Goal: Task Accomplishment & Management: Manage account settings

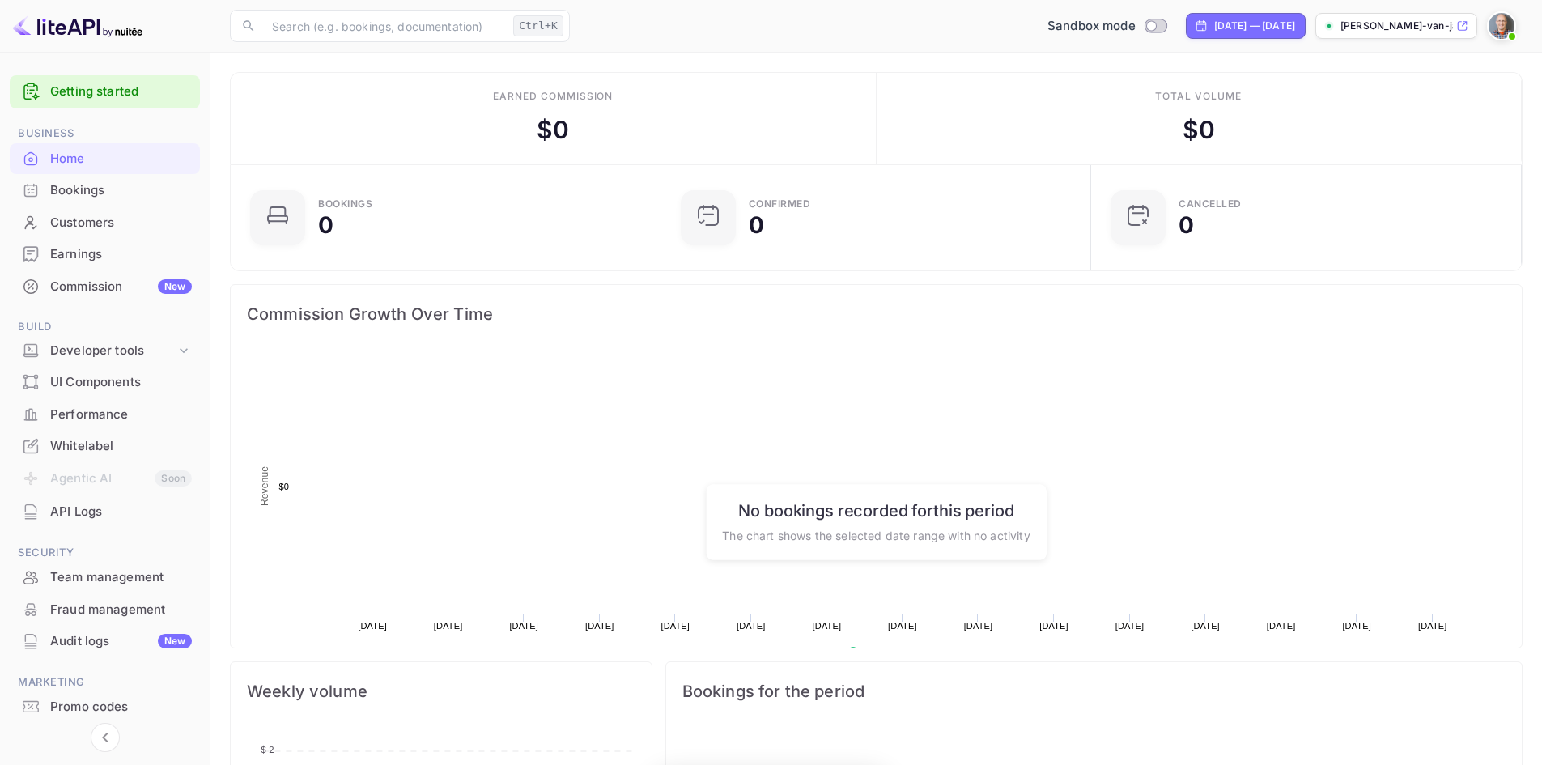
scroll to position [251, 408]
click at [100, 517] on div "API Logs" at bounding box center [121, 512] width 142 height 19
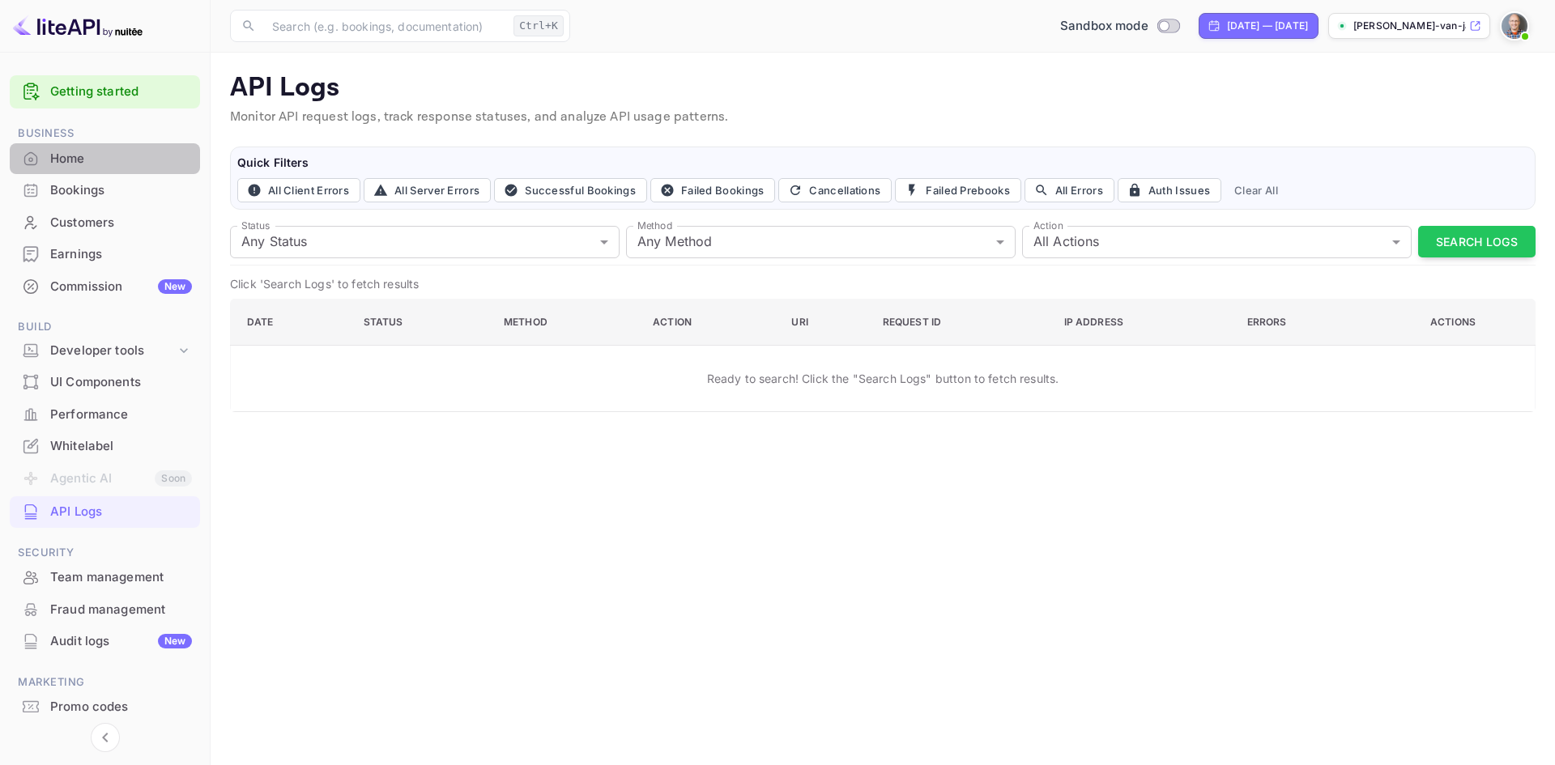
click at [83, 161] on div "Home" at bounding box center [121, 159] width 142 height 19
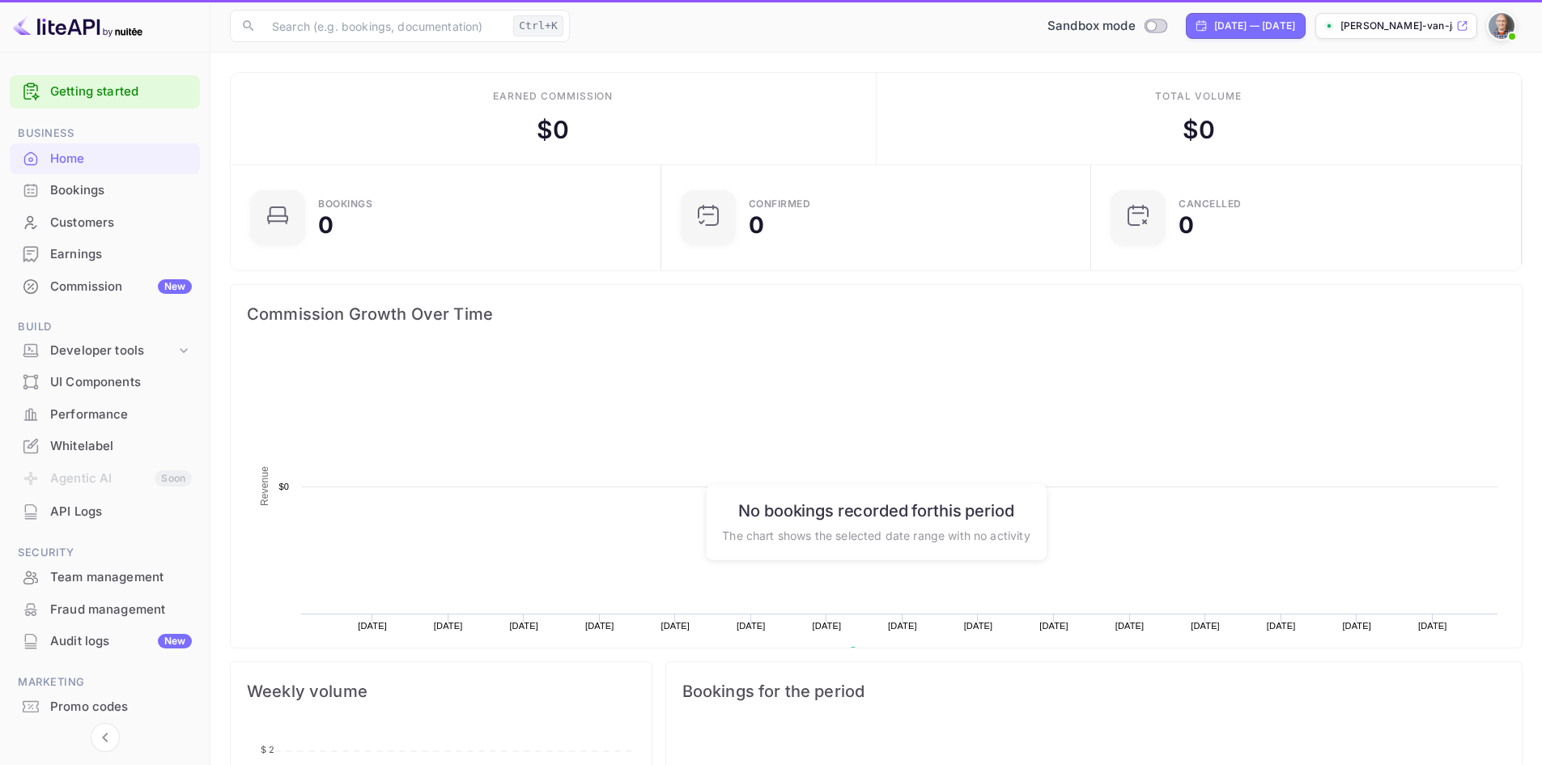
scroll to position [251, 408]
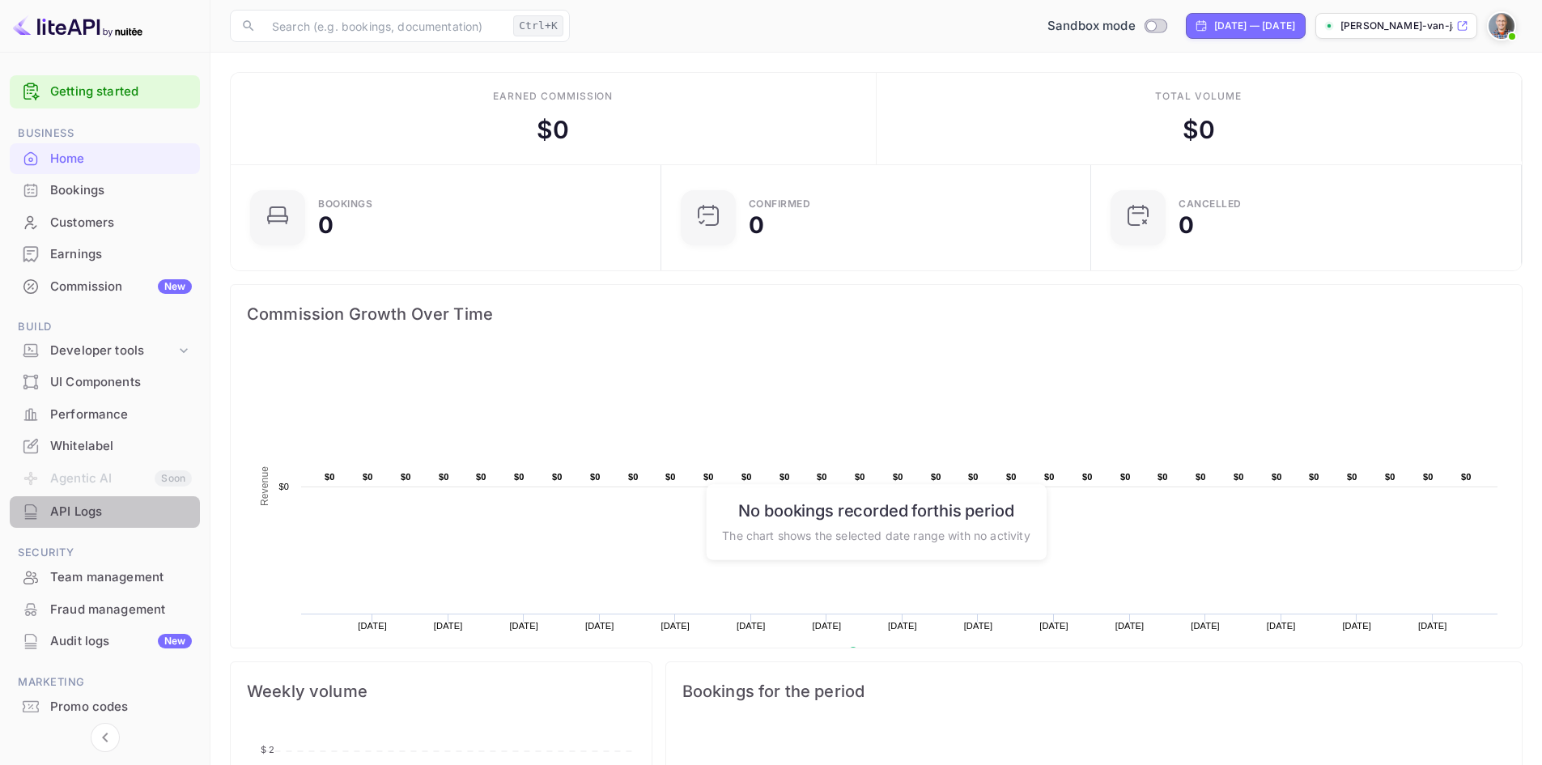
click at [96, 515] on div "API Logs" at bounding box center [121, 512] width 142 height 19
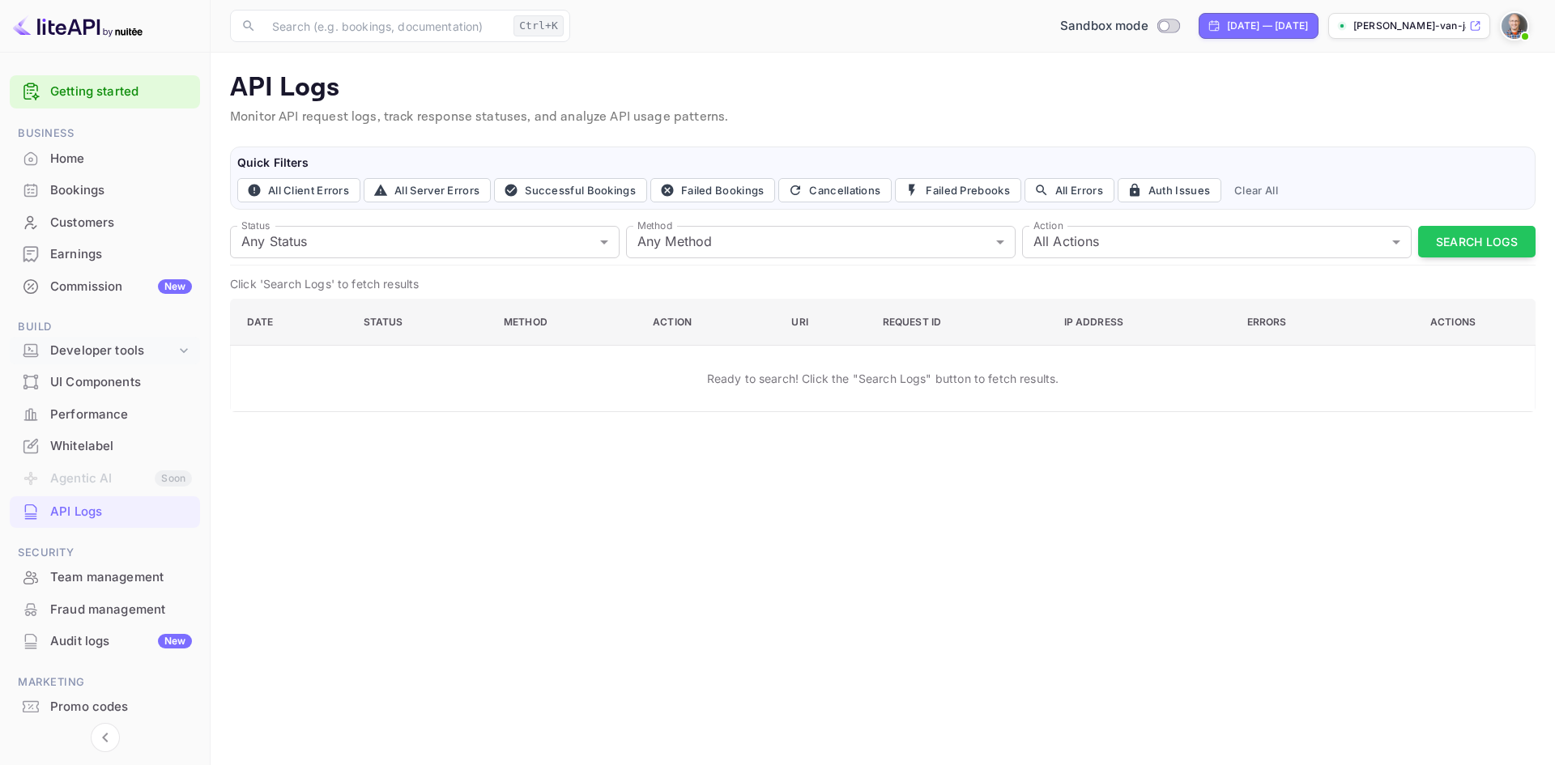
click at [128, 351] on div "Developer tools" at bounding box center [112, 351] width 125 height 19
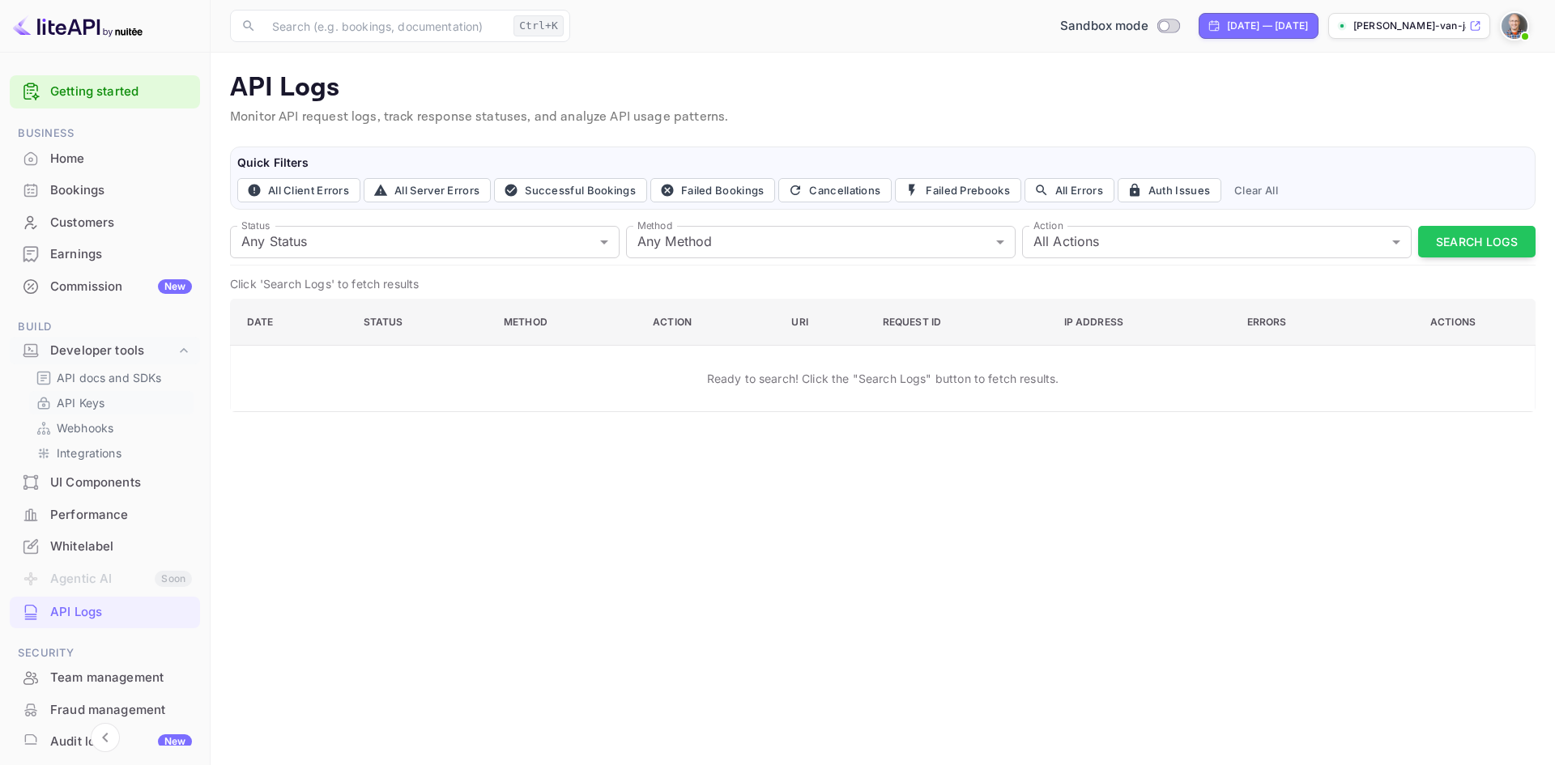
click at [90, 411] on p "API Keys" at bounding box center [81, 402] width 48 height 17
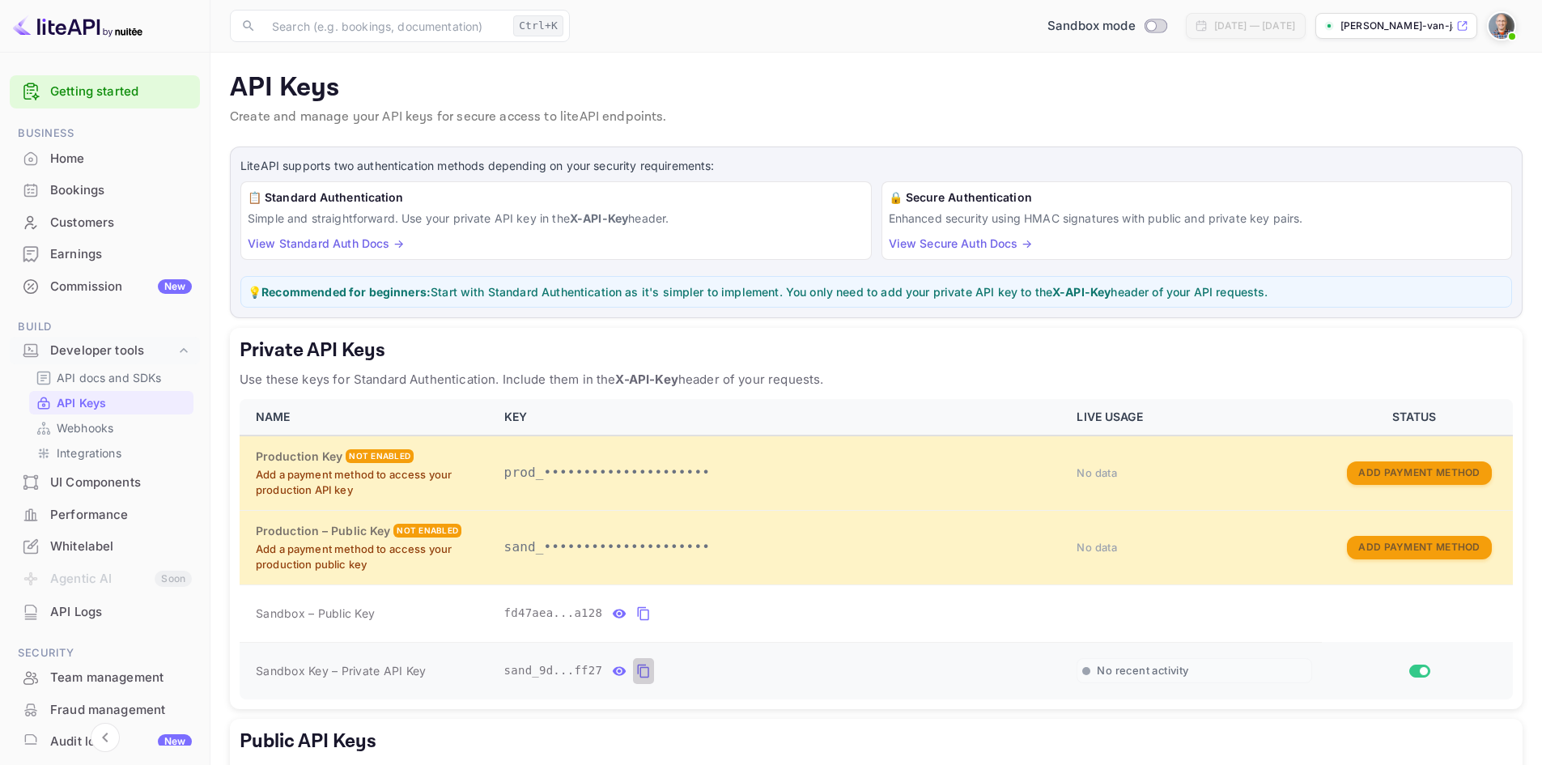
click at [639, 670] on icon "private api keys table" at bounding box center [643, 671] width 15 height 19
click at [547, 675] on span "sand_9d...ff27" at bounding box center [553, 670] width 99 height 17
click at [521, 671] on span "sand_9d...ff27" at bounding box center [553, 670] width 99 height 17
drag, startPoint x: 507, startPoint y: 670, endPoint x: 602, endPoint y: 677, distance: 95.8
click at [602, 677] on div "sand_9d...ff27" at bounding box center [781, 671] width 554 height 26
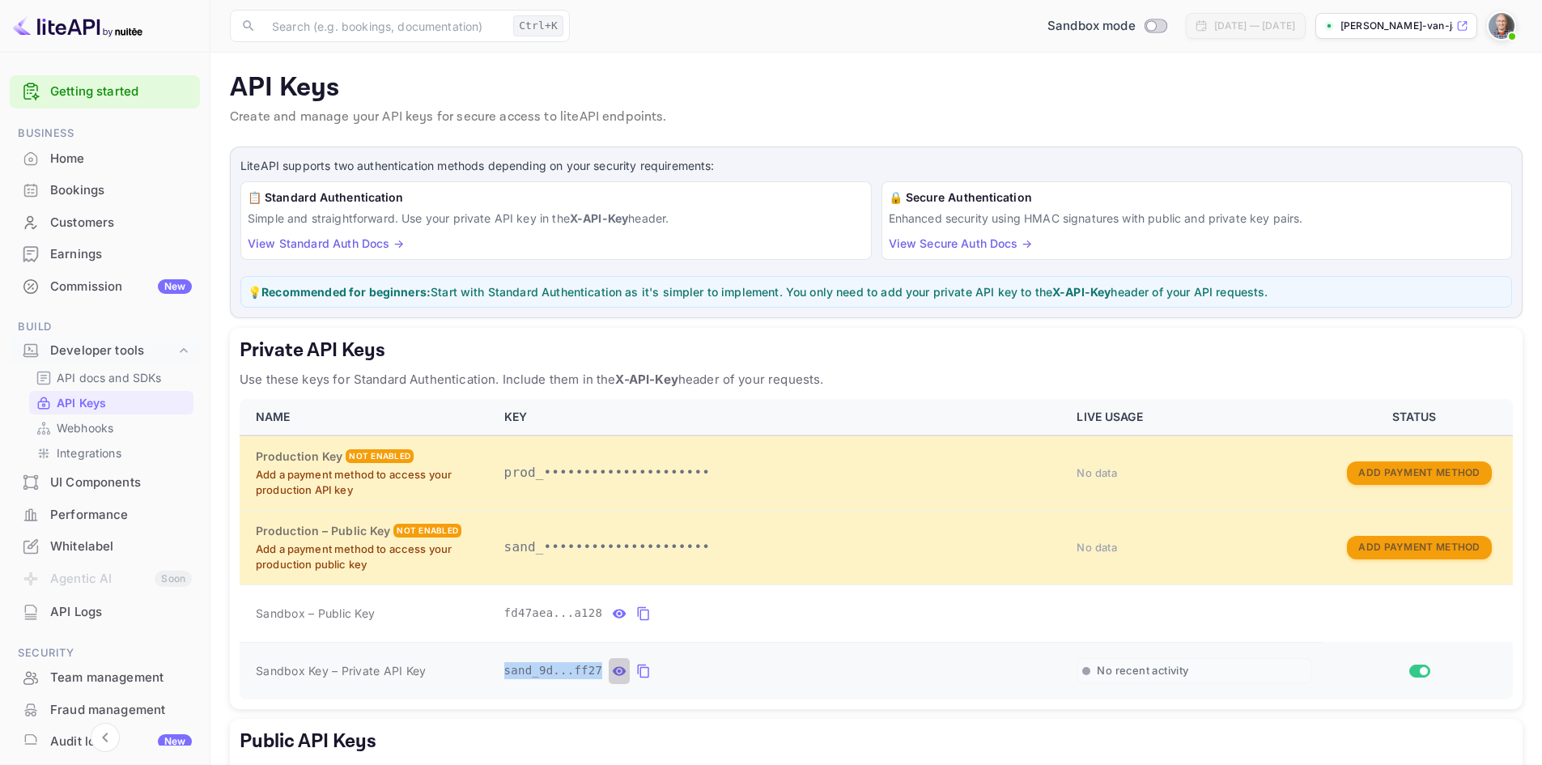
click at [613, 673] on icon "private api keys table" at bounding box center [619, 671] width 15 height 19
